Goal: Browse casually

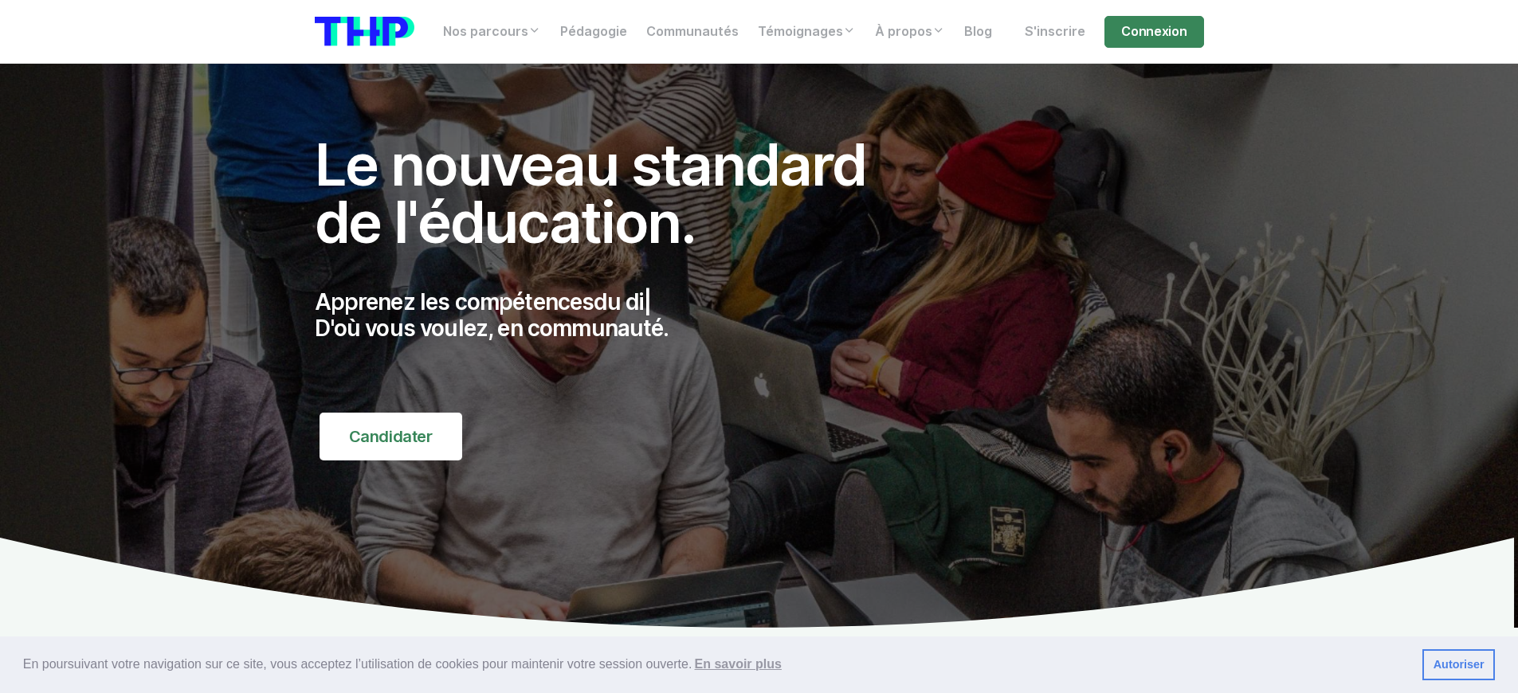
click at [607, 315] on p "Apprenez les compétences du di | D'où vous voulez, en communauté." at bounding box center [608, 315] width 586 height 53
click at [607, 315] on p "Apprenez les compétences de | D'où vous voulez, en communauté." at bounding box center [608, 315] width 586 height 53
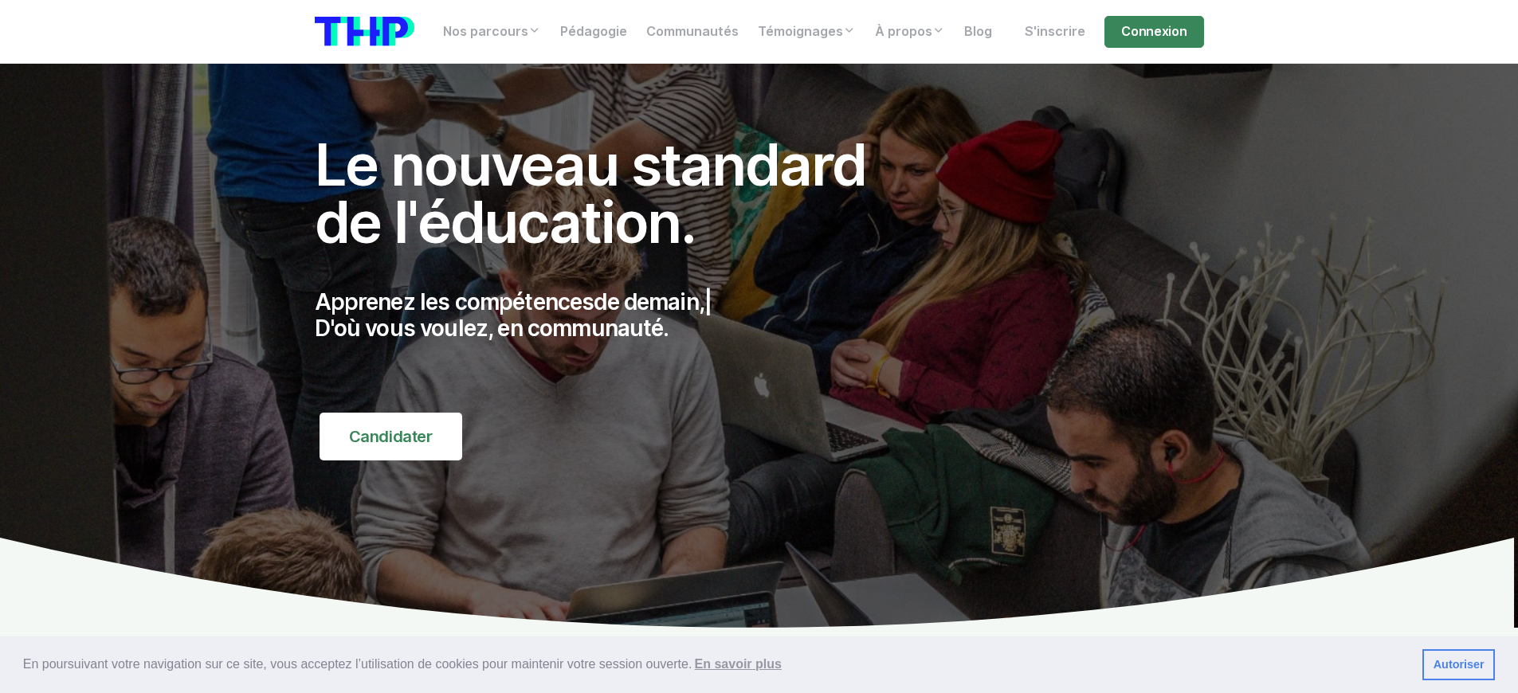
click at [607, 315] on p "Apprenez les compétences de [DATE], | D'où vous voulez, en communauté." at bounding box center [608, 315] width 586 height 53
click at [607, 315] on p "Apprenez les compétences du digital, | D'où vous voulez, en communauté." at bounding box center [608, 315] width 586 height 53
click at [607, 315] on p "Apprenez les compétences demandées du m | D'où vous voulez, en communauté." at bounding box center [608, 315] width 586 height 53
click at [607, 315] on p "Apprenez les compétences de [DATE], | D'où vous voulez, en communauté." at bounding box center [608, 315] width 586 height 53
click at [607, 315] on p "Apprenez les compétences du digital, | D'où vous voulez, en communauté." at bounding box center [608, 315] width 586 height 53
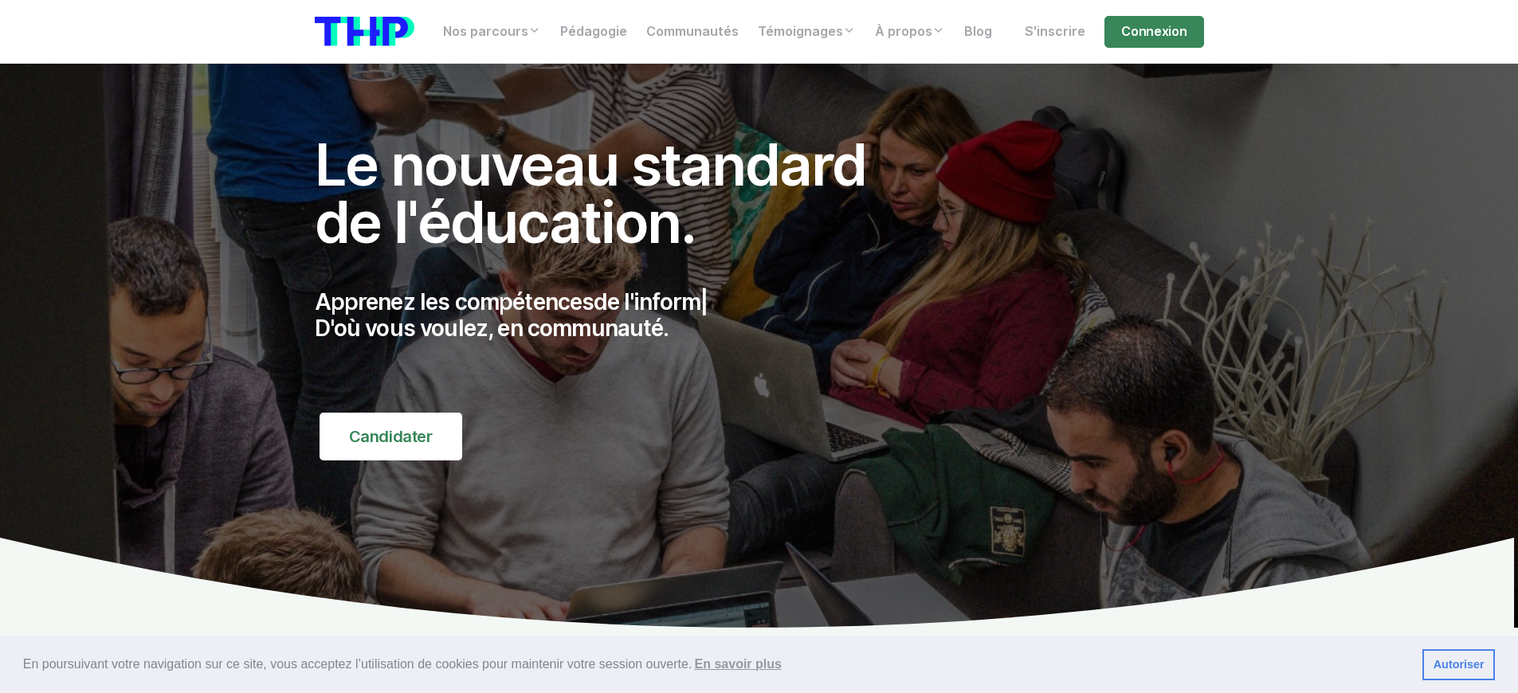
click at [607, 315] on p "Apprenez les compétences de l'inform | D'où vous voulez, en communauté." at bounding box center [608, 315] width 586 height 53
click at [607, 315] on p "Apprenez les compétences du dig | D'où vous voulez, en communauté." at bounding box center [608, 315] width 586 height 53
click at [607, 315] on p "Apprenez les compétences de l'informa | D'où vous voulez, en communauté." at bounding box center [608, 315] width 586 height 53
click at [607, 315] on p "Apprenez les compétences demand | D'où vous voulez, en communauté." at bounding box center [608, 315] width 586 height 53
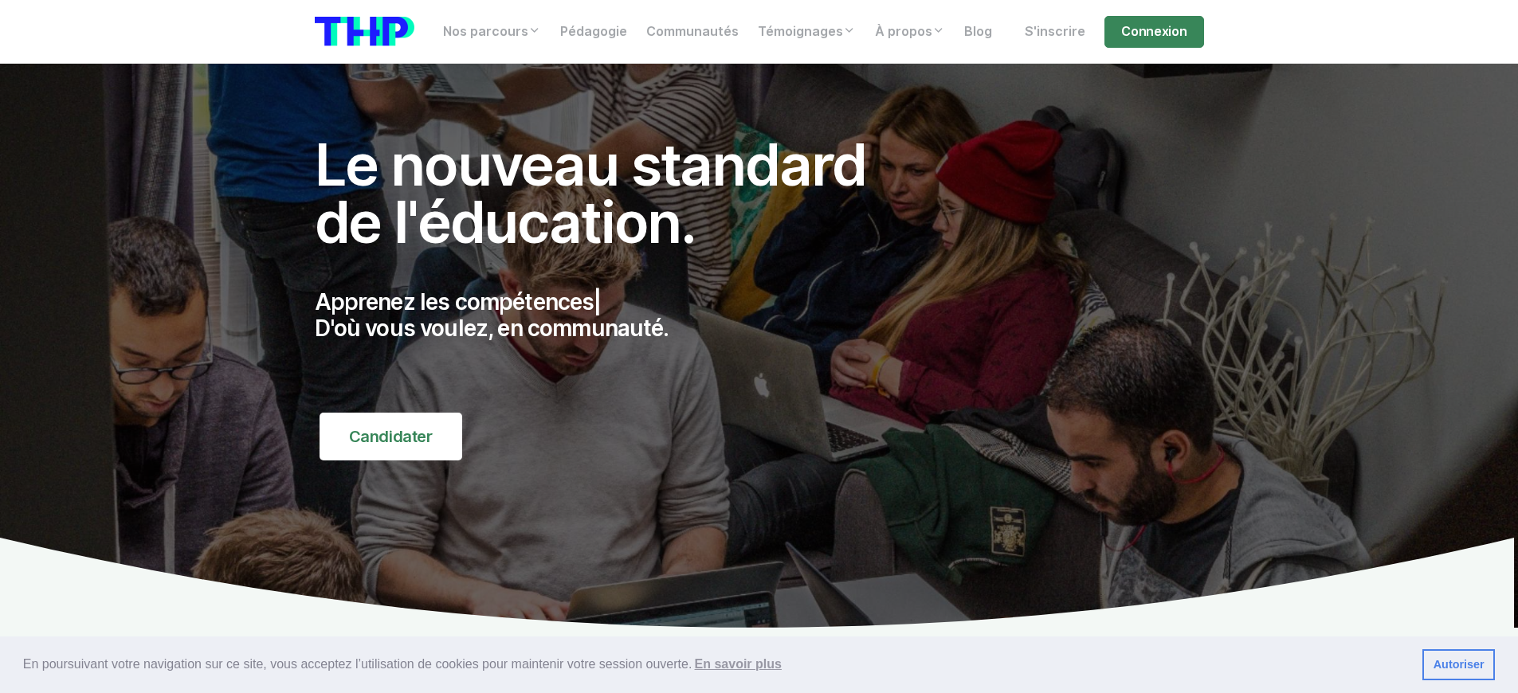
scroll to position [466, 0]
click at [607, 315] on p "Apprenez les compétences de l'info | D'où vous voulez, en communauté." at bounding box center [608, 315] width 586 height 53
click at [607, 315] on p "Apprenez les compétences de l'in | D'où vous voulez, en communauté." at bounding box center [608, 315] width 586 height 53
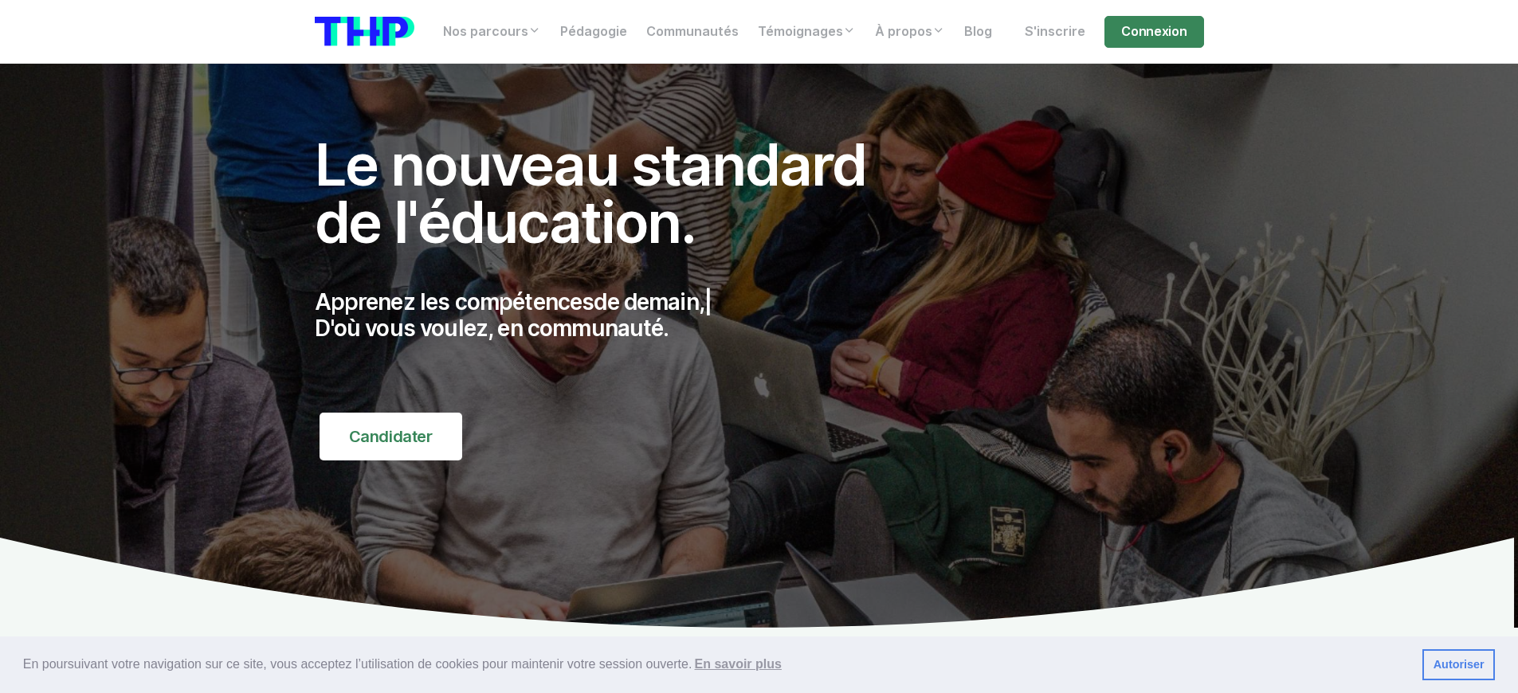
click at [607, 315] on p "Apprenez les compétences de [DATE], | D'où vous voulez, en communauté." at bounding box center [608, 315] width 586 height 53
click at [607, 315] on p "Apprenez les compétences de l'in | D'où vous voulez, en communauté." at bounding box center [608, 315] width 586 height 53
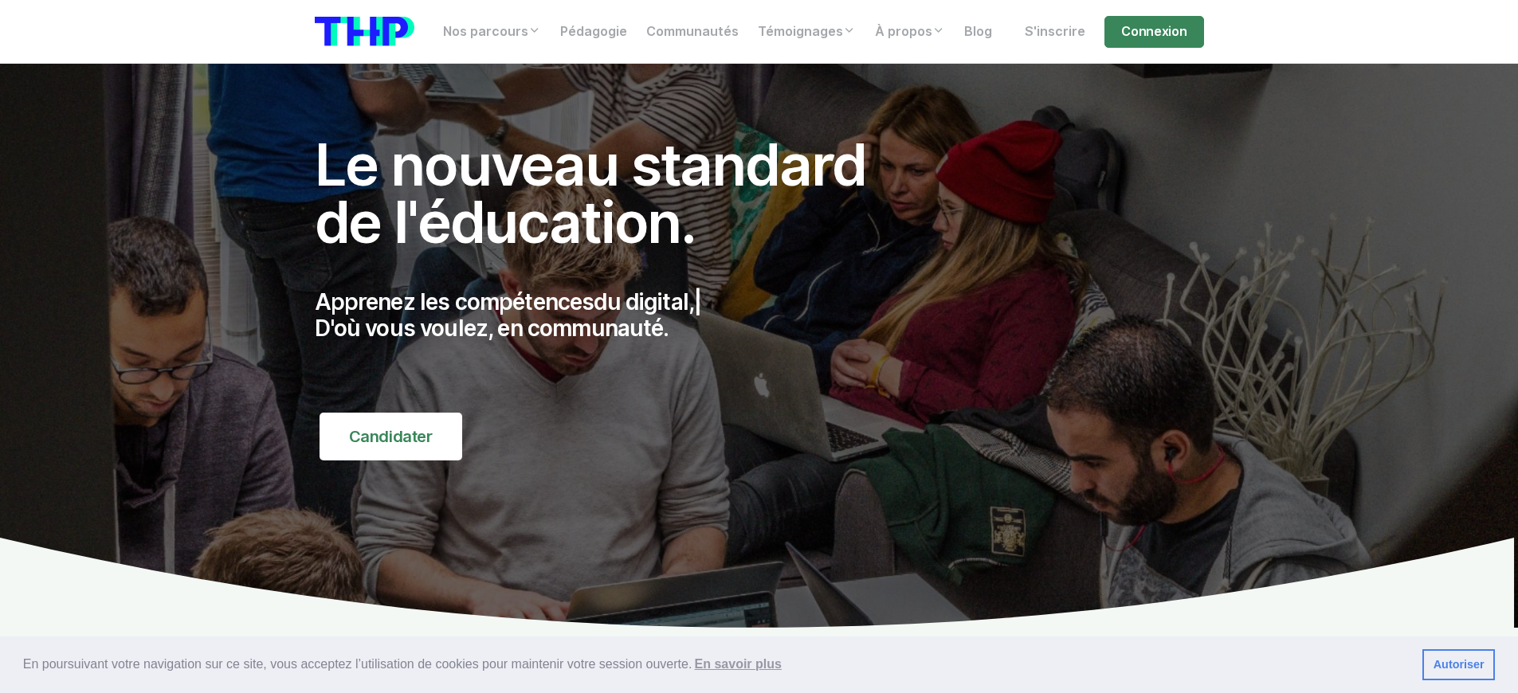
scroll to position [6284, 0]
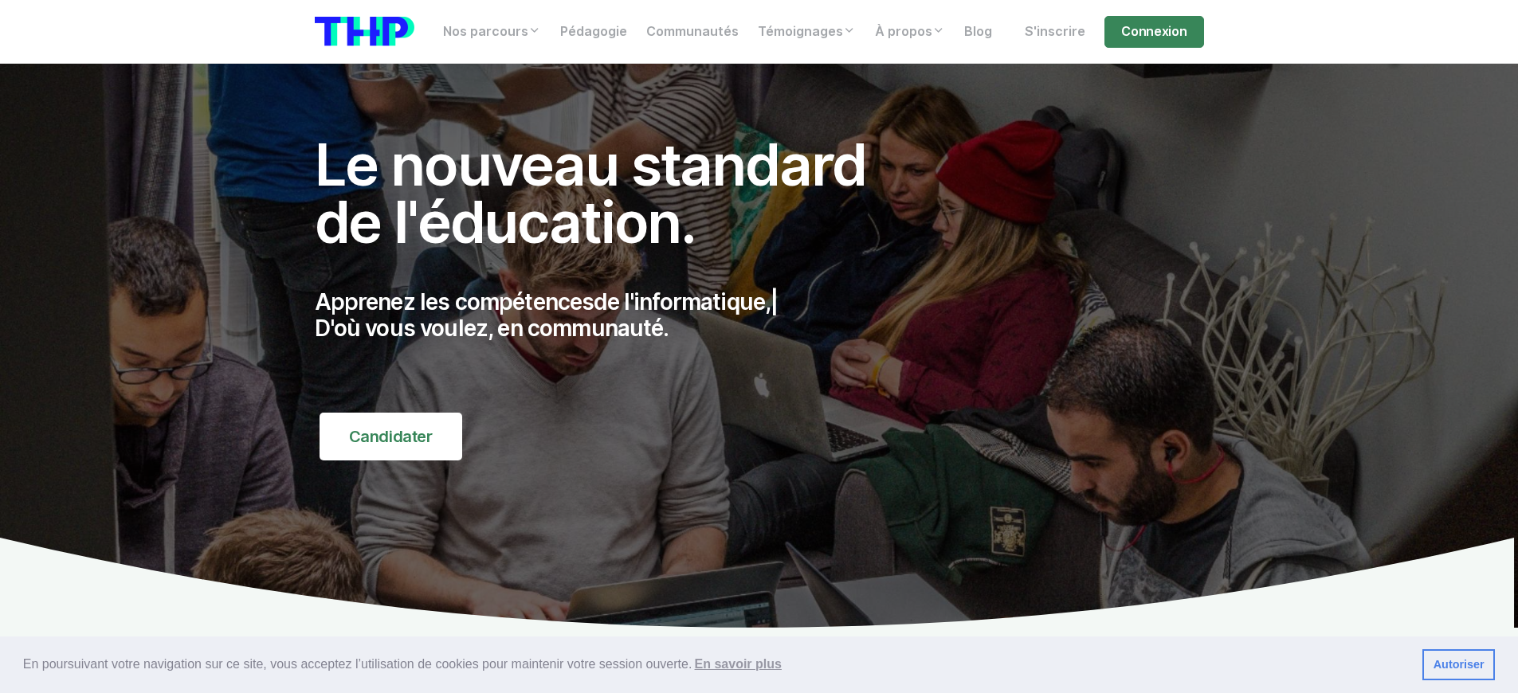
click at [607, 315] on p "Apprenez les compétences de l'informatique, | D'où vous voulez, en communauté." at bounding box center [608, 315] width 586 height 53
click at [607, 315] on p "Apprenez les compétences du digita | D'où vous voulez, en communauté." at bounding box center [608, 315] width 586 height 53
click at [607, 315] on p "Apprenez les compétences de l'informatique, | D'où vous voulez, en communauté." at bounding box center [608, 315] width 586 height 53
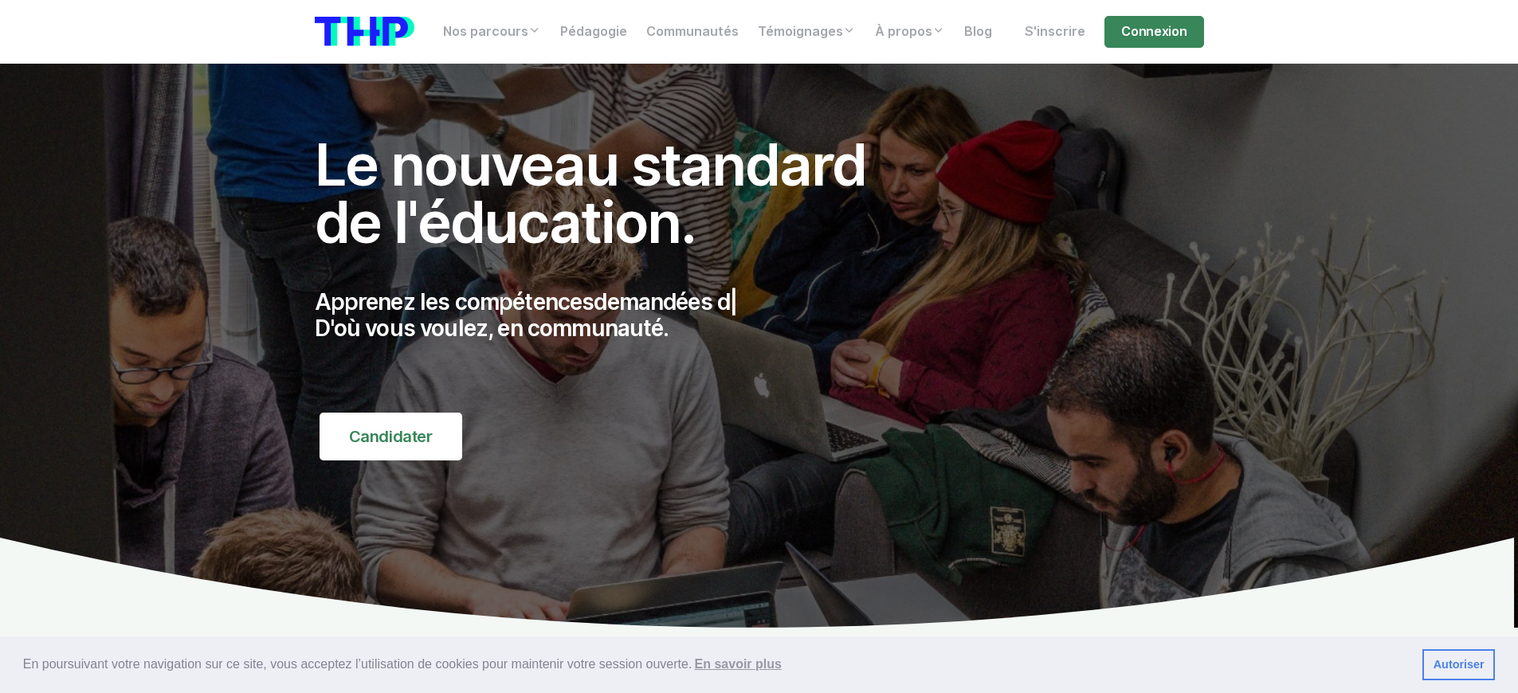
click at [607, 315] on p "Apprenez les compétences demandées d | D'où vous voulez, en communauté." at bounding box center [608, 315] width 586 height 53
